Goal: Task Accomplishment & Management: Manage account settings

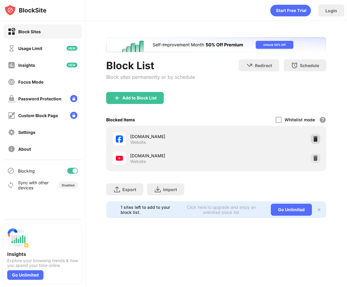
click at [314, 138] on img at bounding box center [315, 139] width 6 height 6
